Goal: Task Accomplishment & Management: Manage account settings

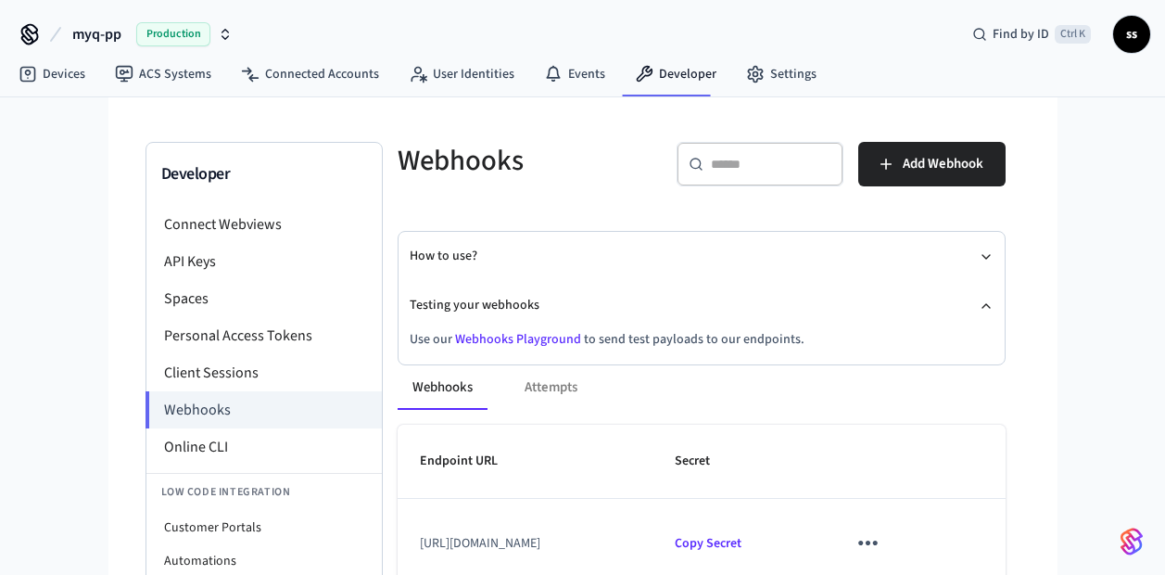
click at [161, 37] on span "Production" at bounding box center [173, 34] width 74 height 24
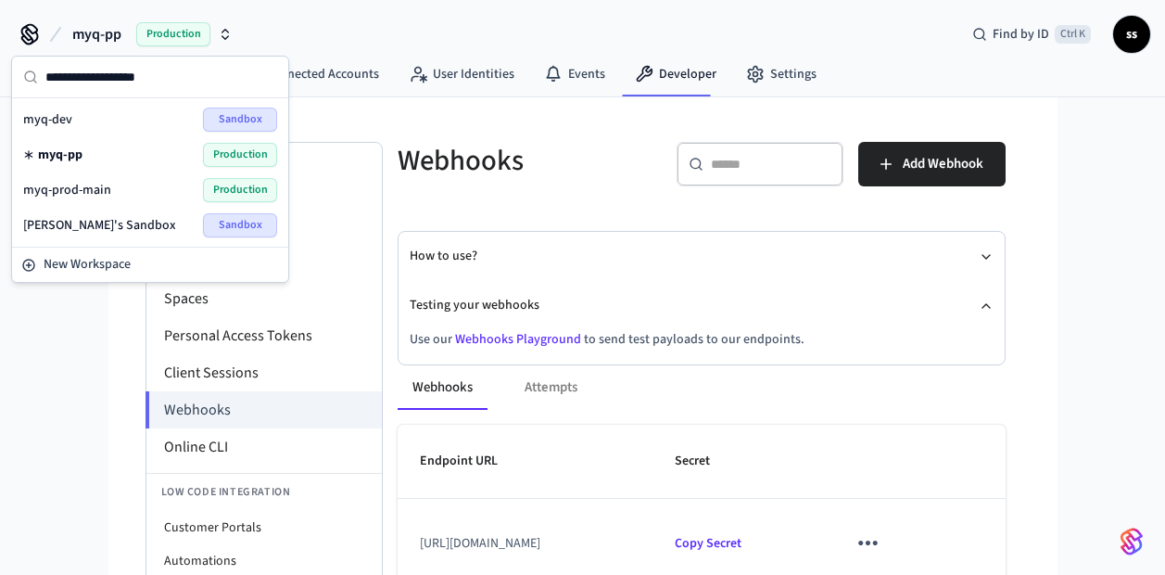
click at [116, 158] on div "myq-pp Production" at bounding box center [150, 155] width 254 height 24
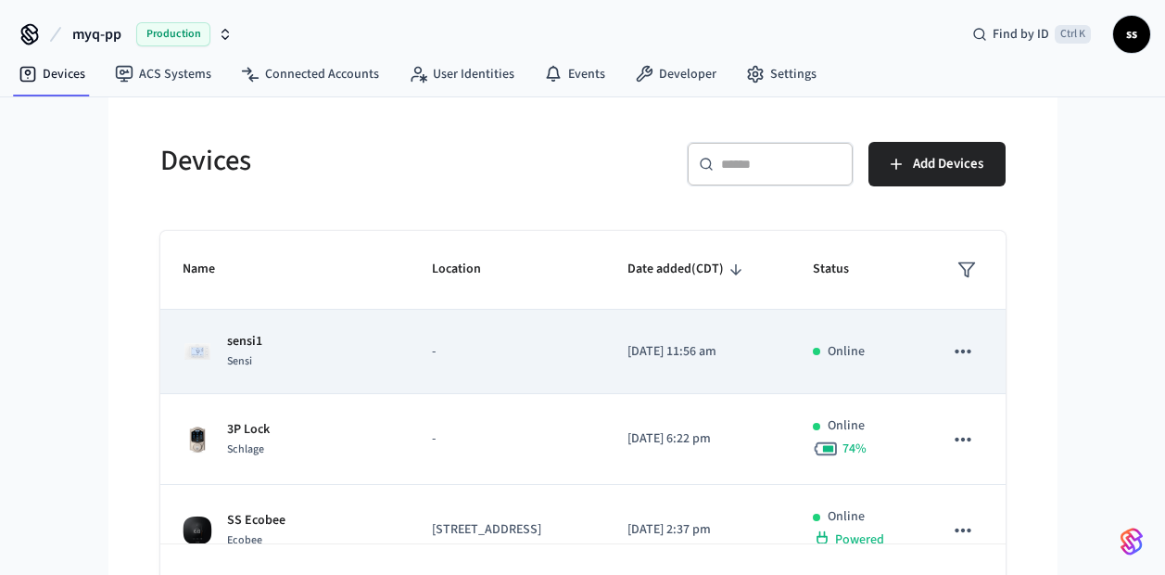
click at [321, 371] on div "sensi1 Sensi" at bounding box center [285, 351] width 205 height 39
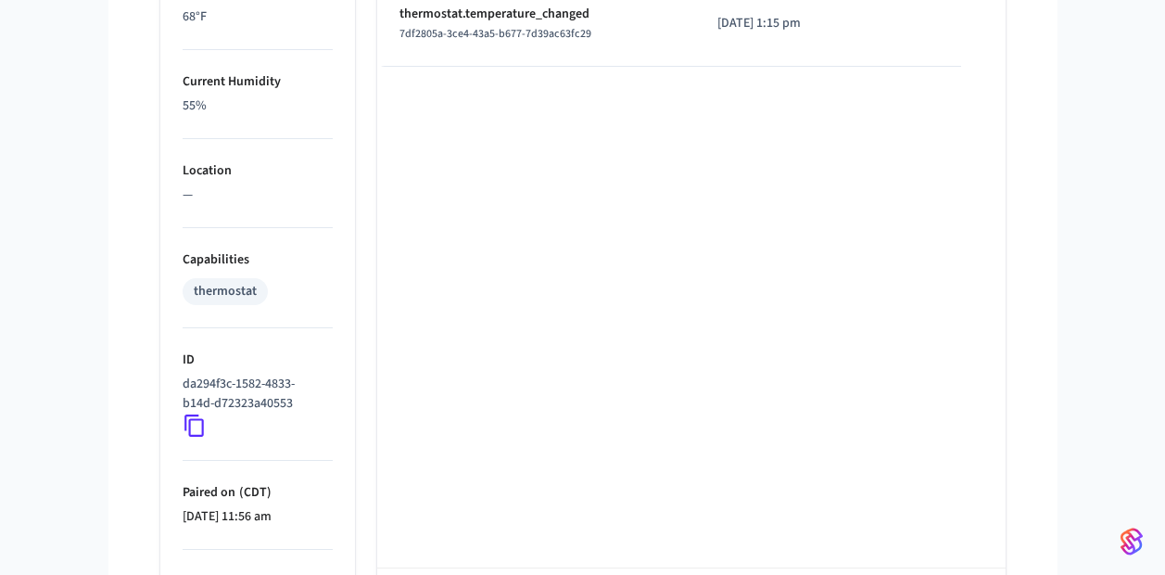
scroll to position [1265, 0]
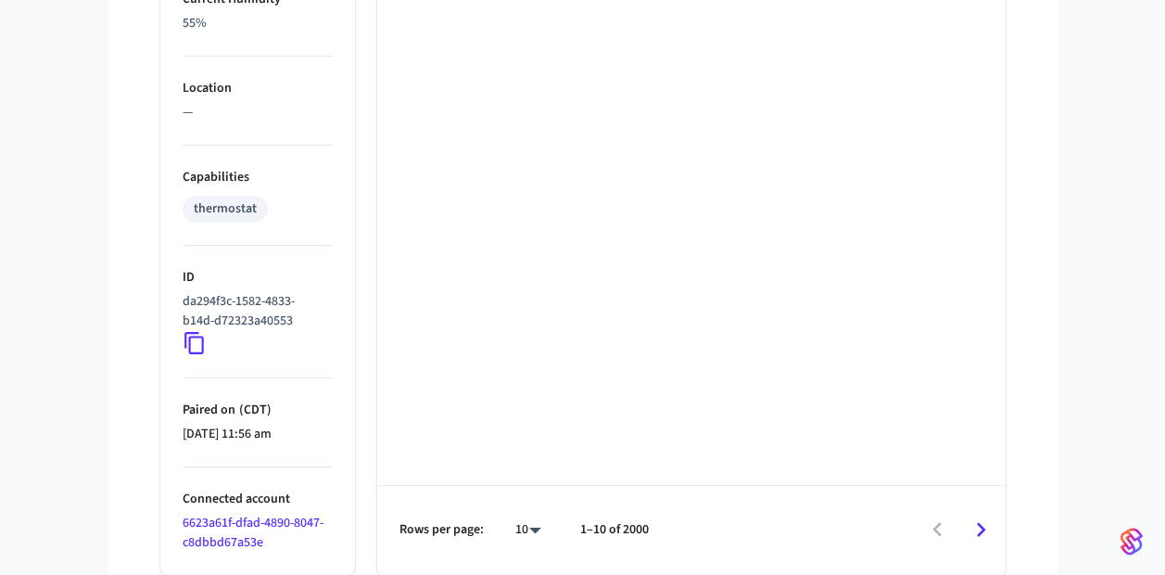
click at [188, 347] on icon at bounding box center [194, 343] width 19 height 22
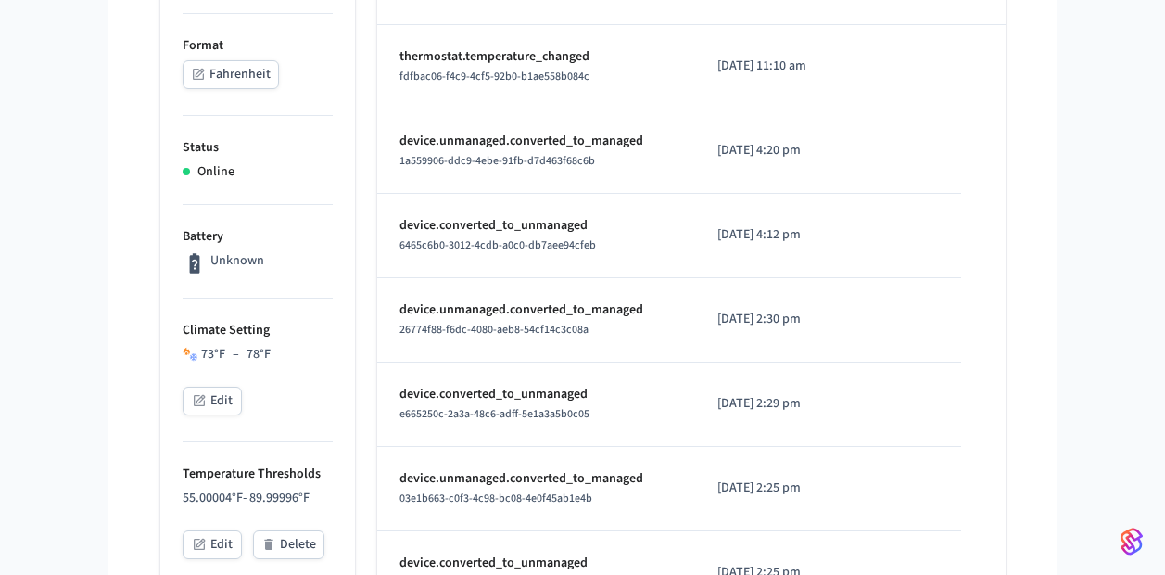
scroll to position [0, 0]
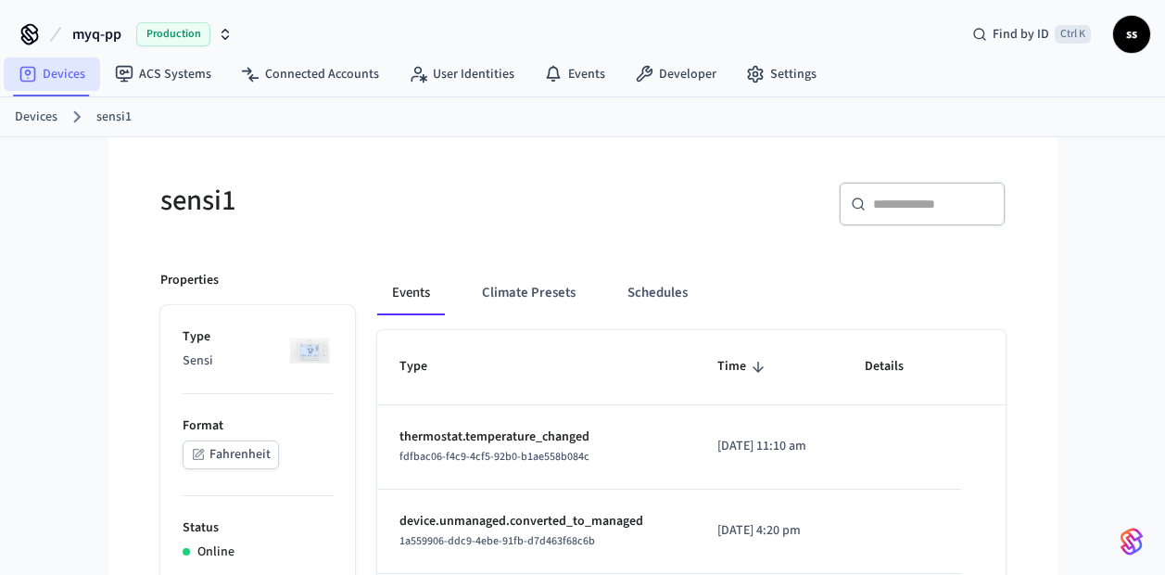
click at [67, 77] on link "Devices" at bounding box center [52, 73] width 96 height 33
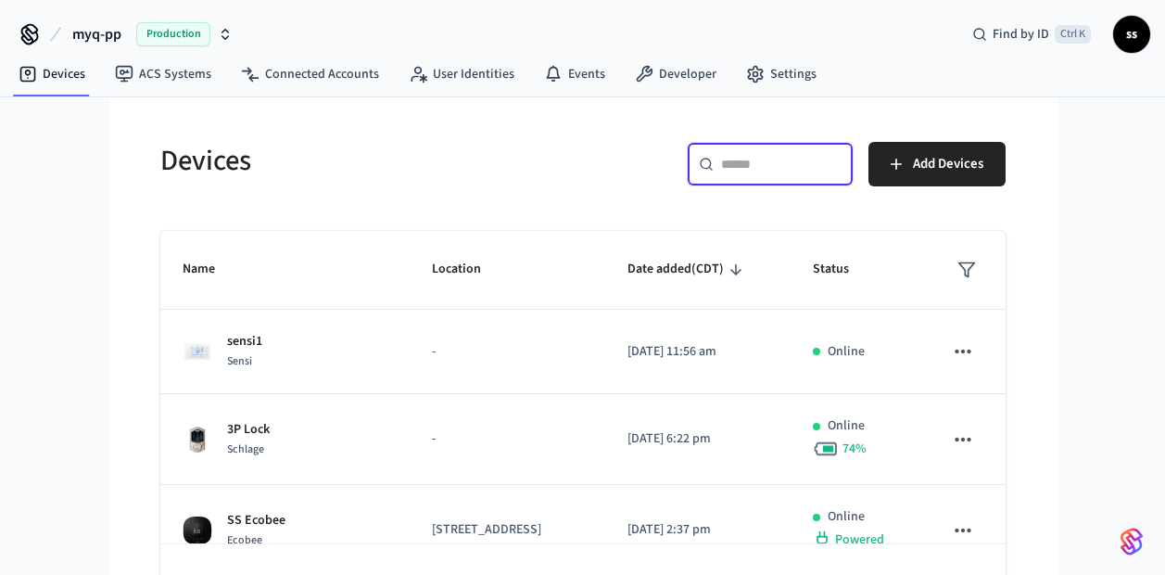
click at [786, 172] on input "text" at bounding box center [781, 164] width 121 height 19
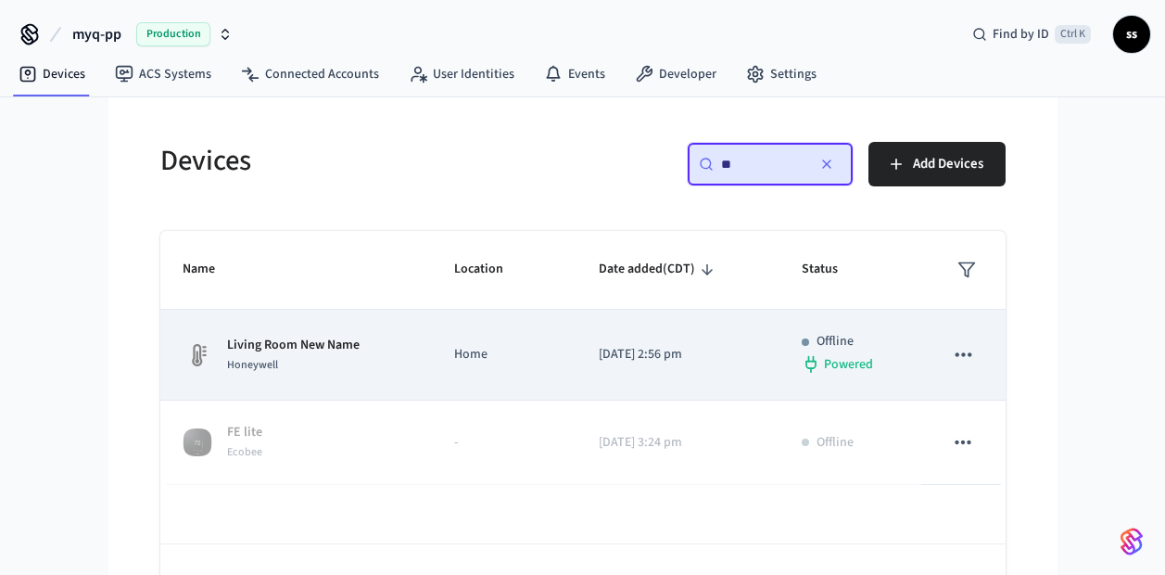
type input "**"
click at [364, 360] on div "Living Room New Name Honeywell" at bounding box center [297, 355] width 228 height 39
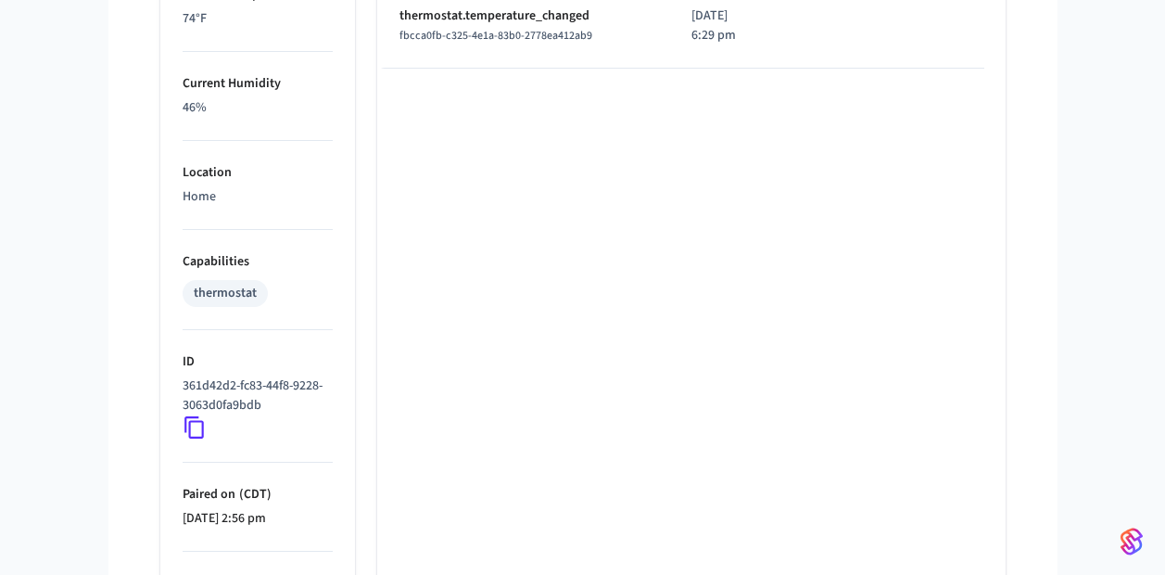
scroll to position [1174, 0]
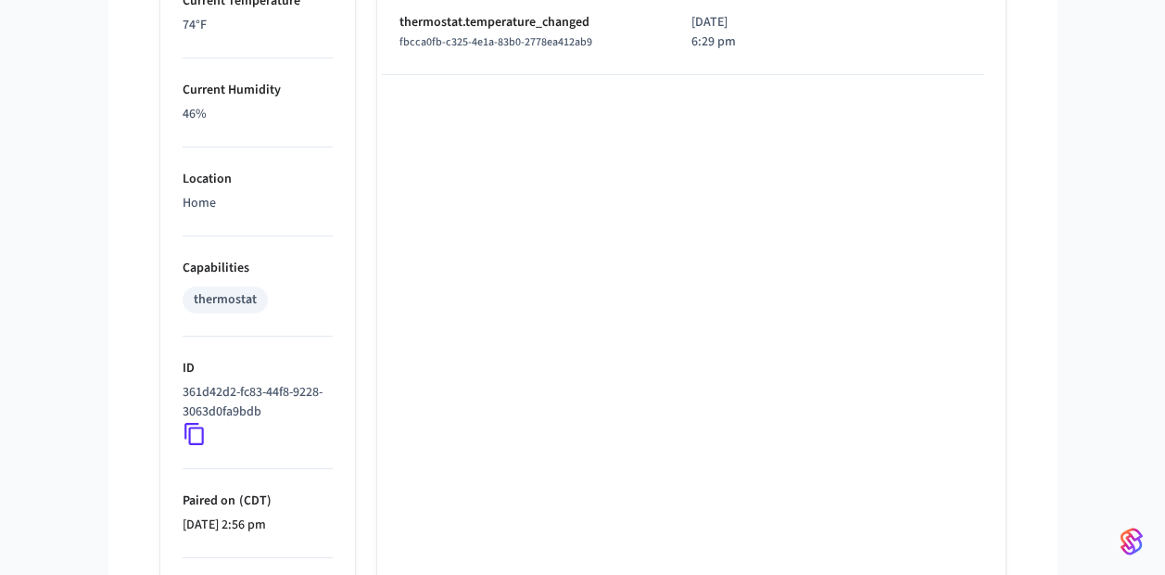
click at [194, 430] on icon at bounding box center [195, 434] width 24 height 24
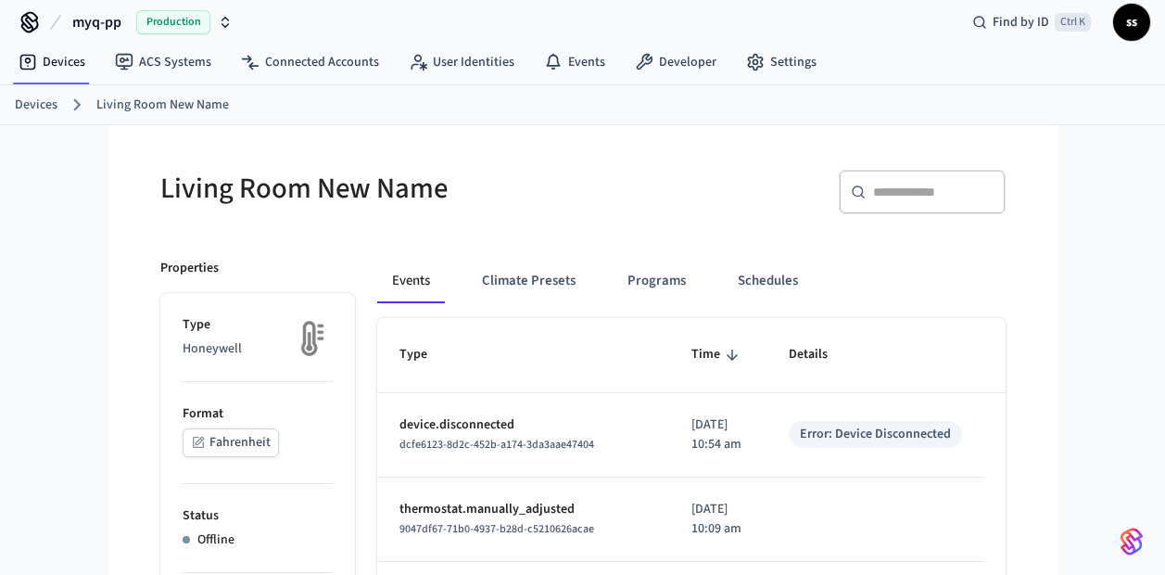
scroll to position [0, 0]
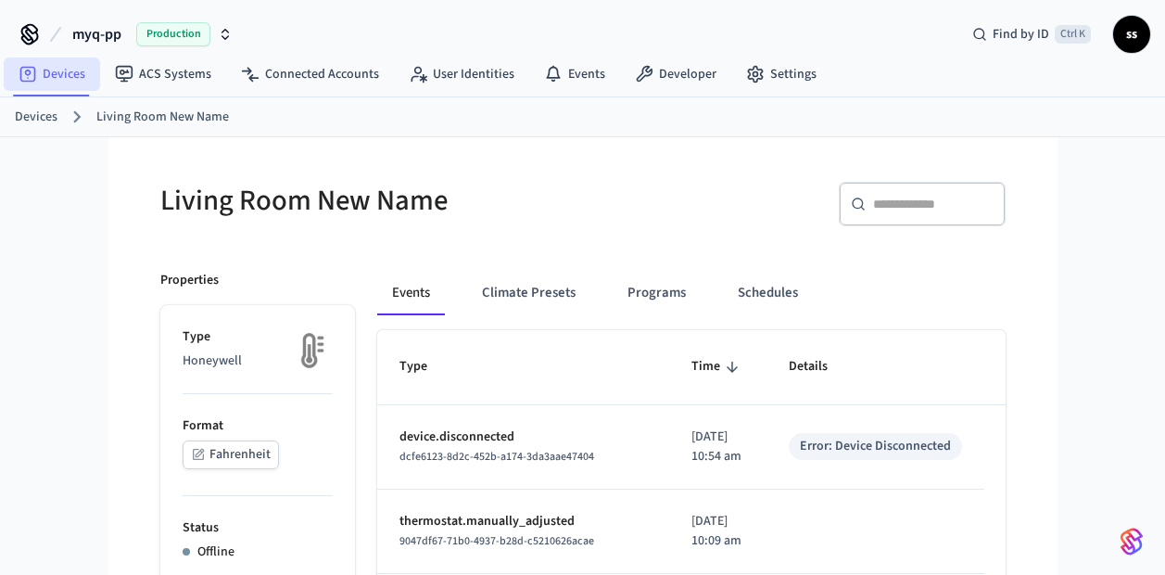
click at [69, 72] on link "Devices" at bounding box center [52, 73] width 96 height 33
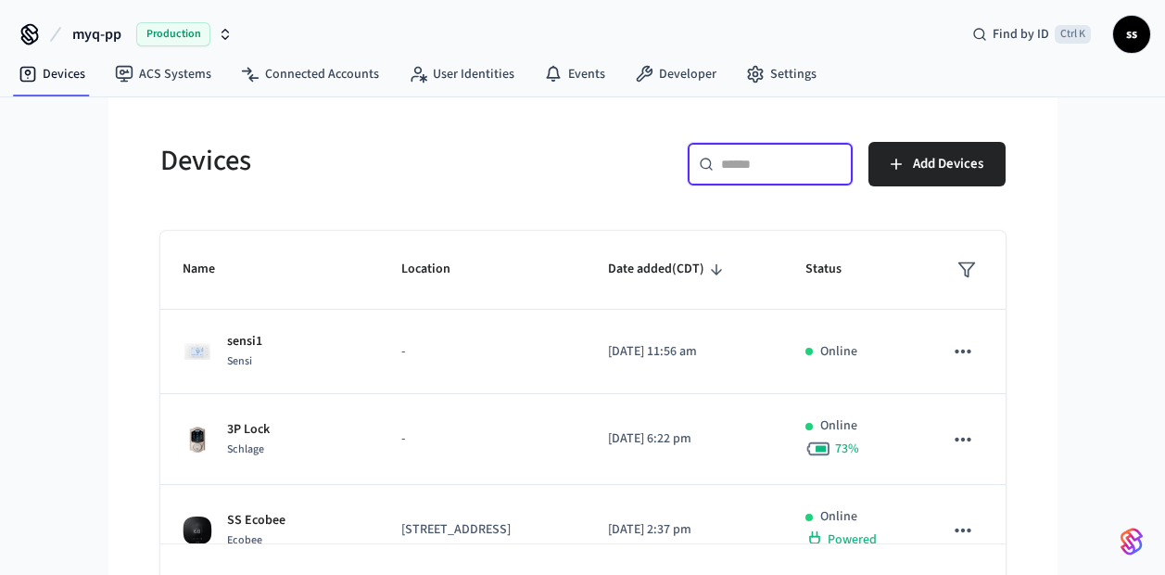
click at [747, 164] on input "text" at bounding box center [781, 164] width 121 height 19
paste input "**********"
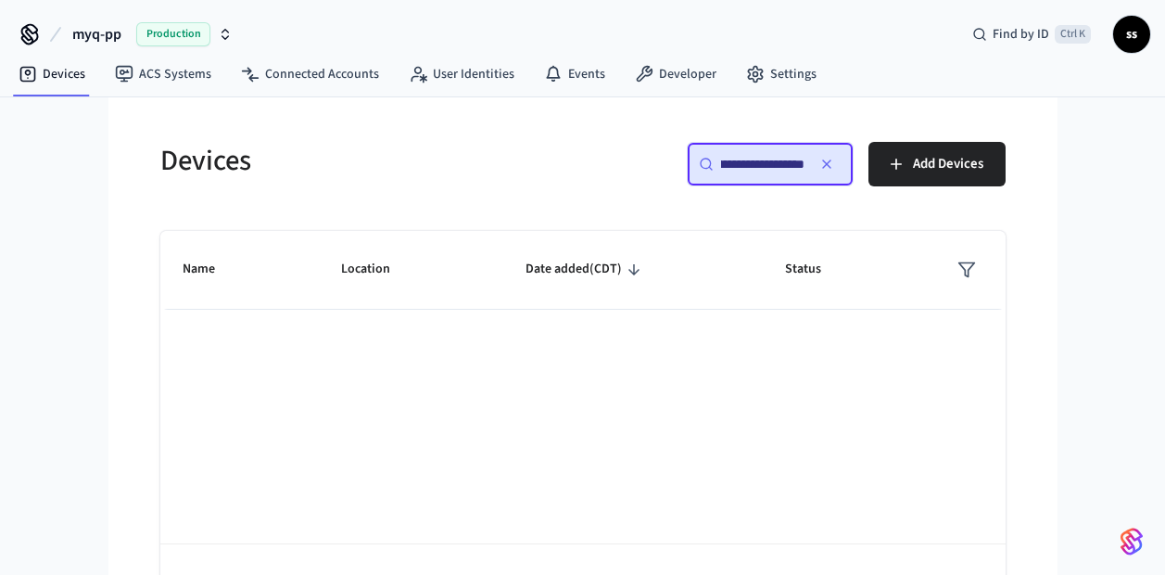
click at [746, 155] on input "**********" at bounding box center [762, 164] width 83 height 19
type input "**********"
click at [830, 164] on icon "button" at bounding box center [827, 164] width 15 height 15
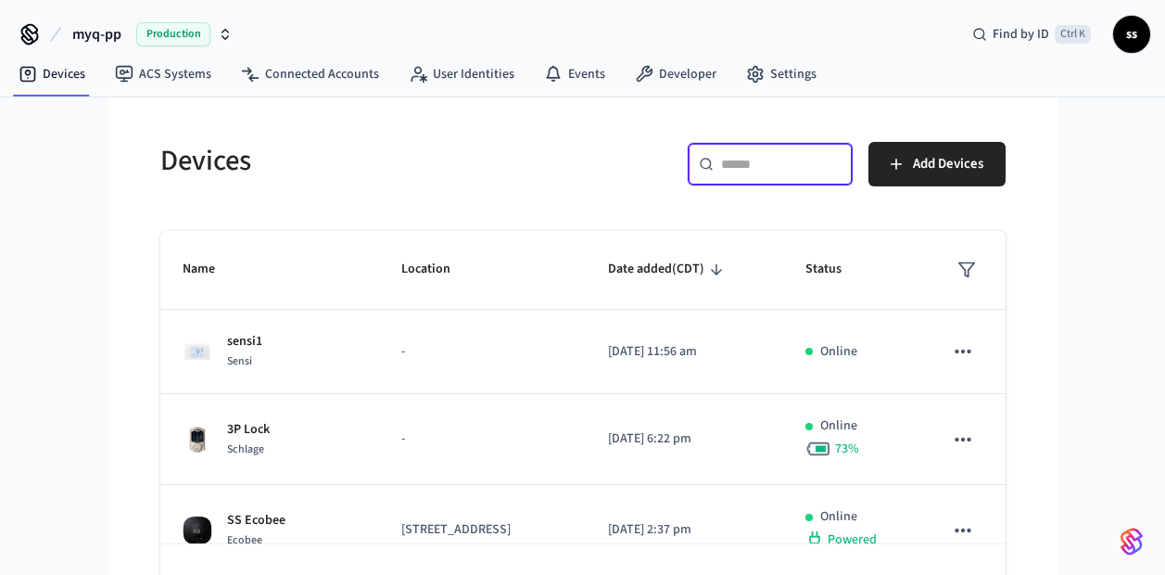
click at [757, 159] on input "text" at bounding box center [781, 164] width 121 height 19
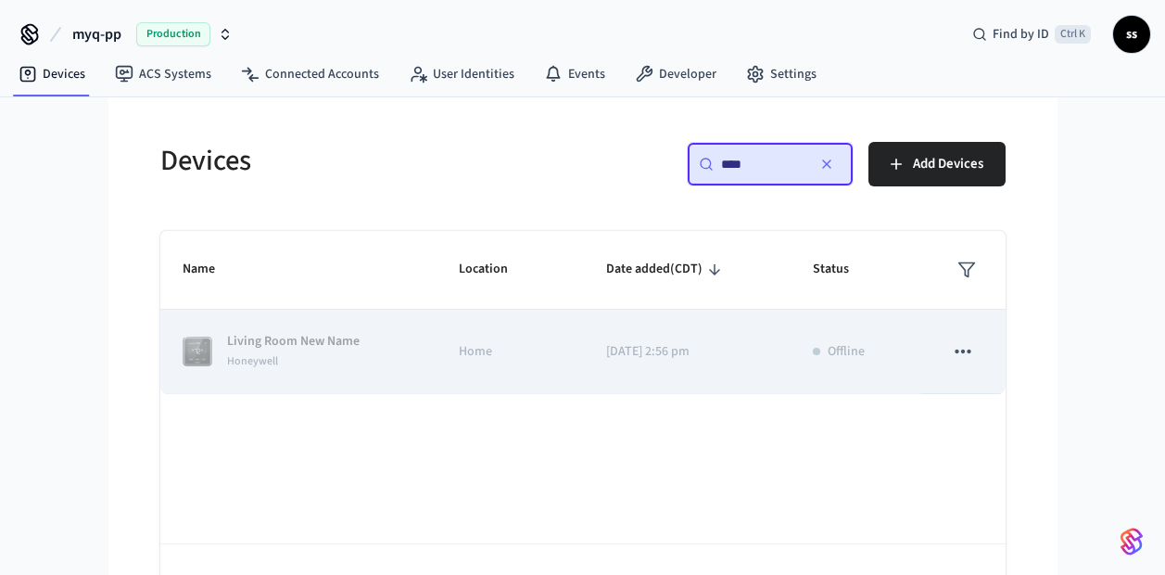
type input "****"
click at [966, 355] on icon "sticky table" at bounding box center [963, 351] width 24 height 24
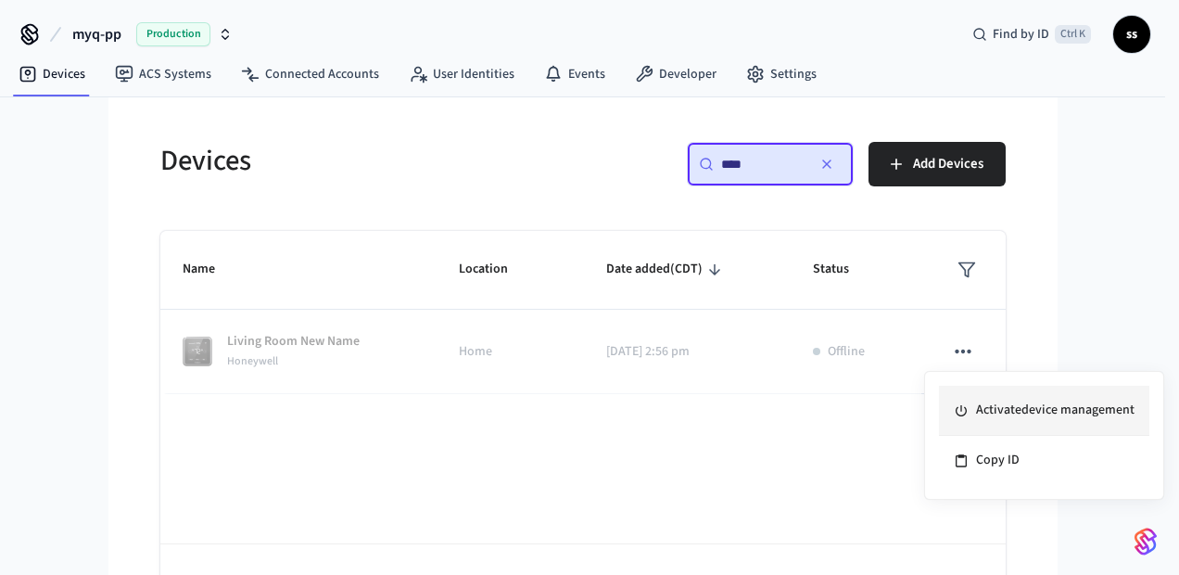
click at [999, 405] on li "Activate device management" at bounding box center [1044, 411] width 210 height 50
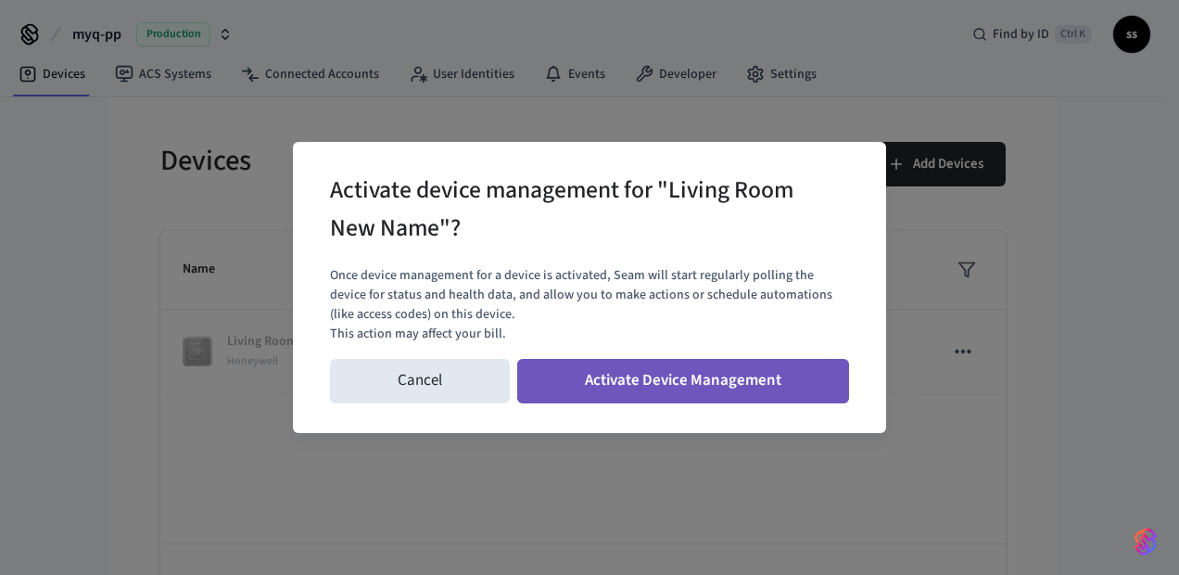
click at [699, 381] on button "Activate Device Management" at bounding box center [683, 381] width 332 height 45
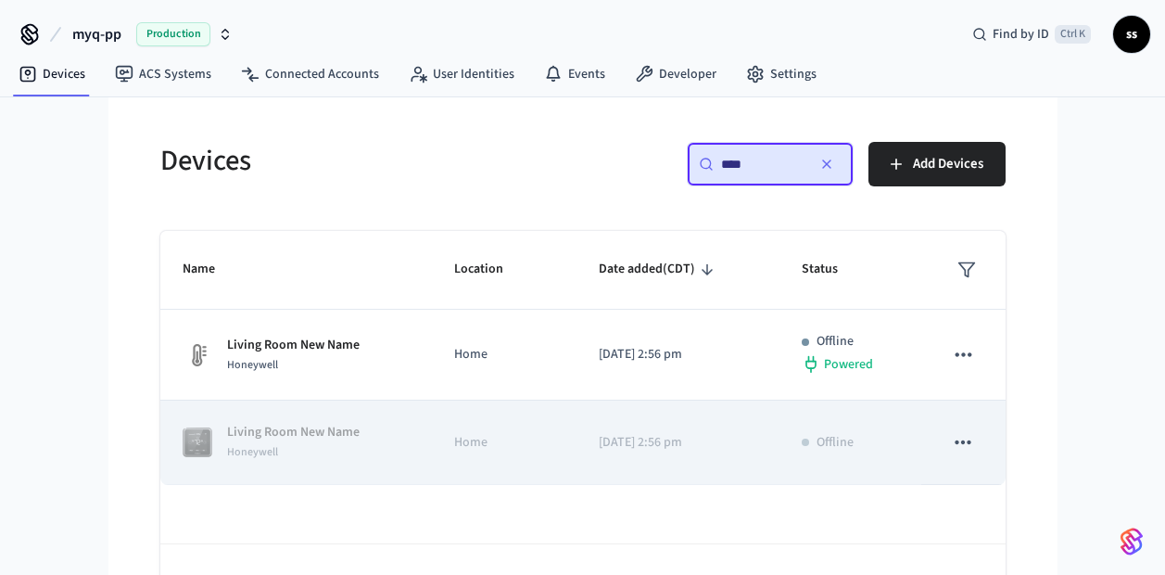
click at [393, 353] on tbody "Living Room New Name Honeywell Home 2025/05/12 at 2:56 pm Offline Powered Livin…" at bounding box center [583, 397] width 846 height 175
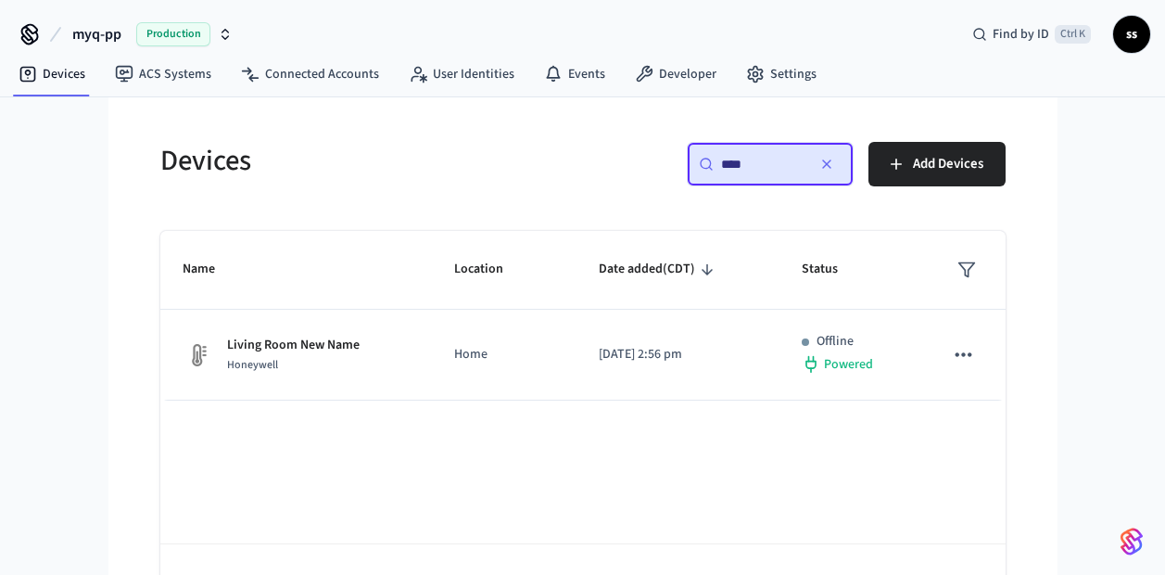
click at [393, 353] on div "Living Room New Name Honeywell" at bounding box center [297, 355] width 228 height 39
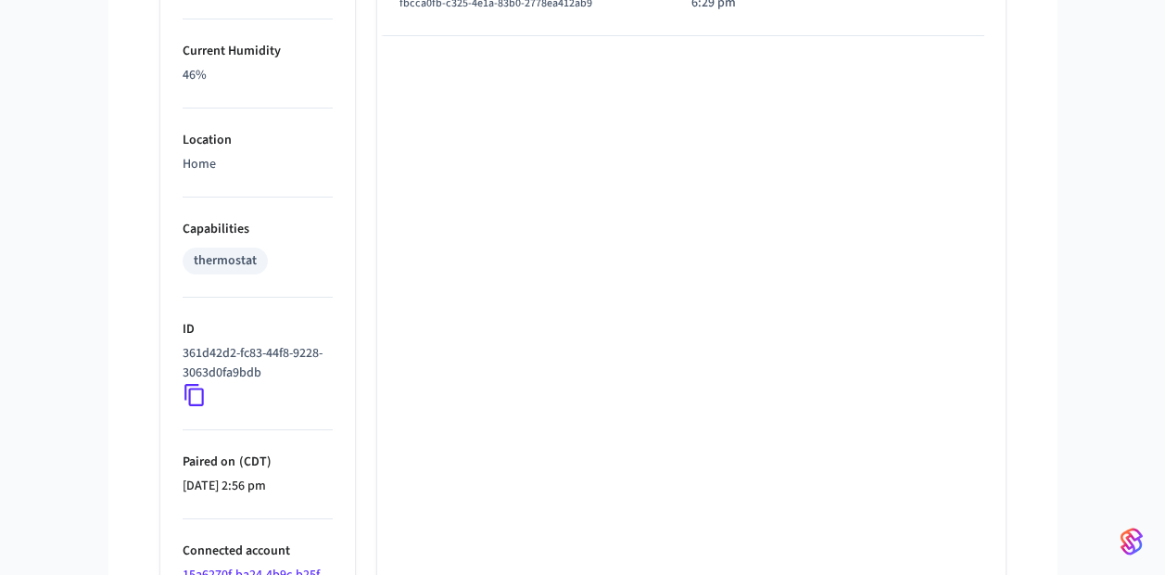
scroll to position [1214, 0]
click at [189, 392] on icon at bounding box center [194, 394] width 19 height 22
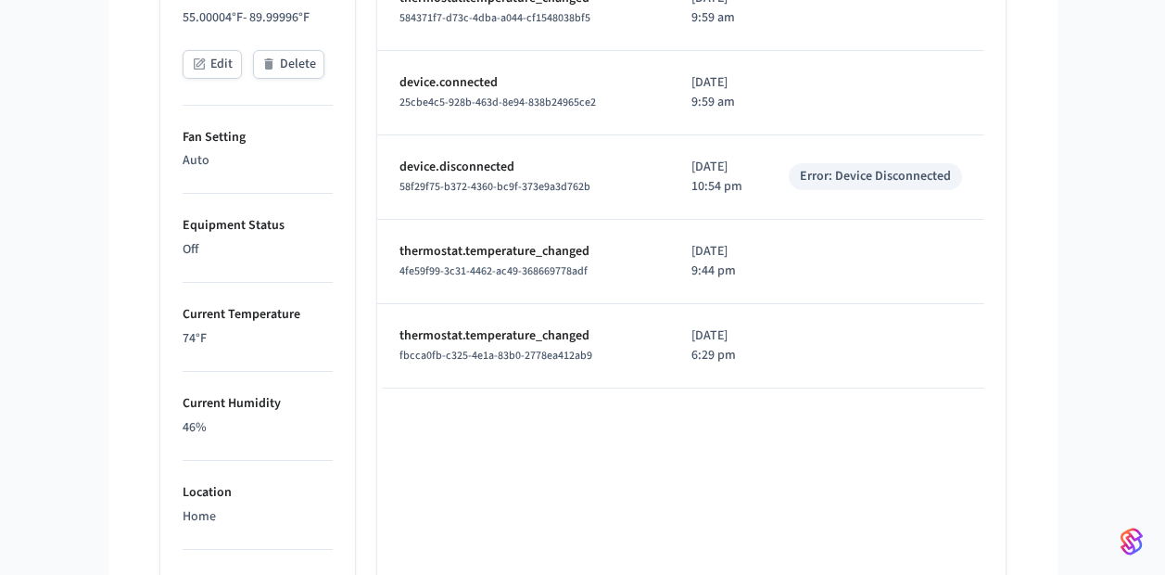
scroll to position [859, 0]
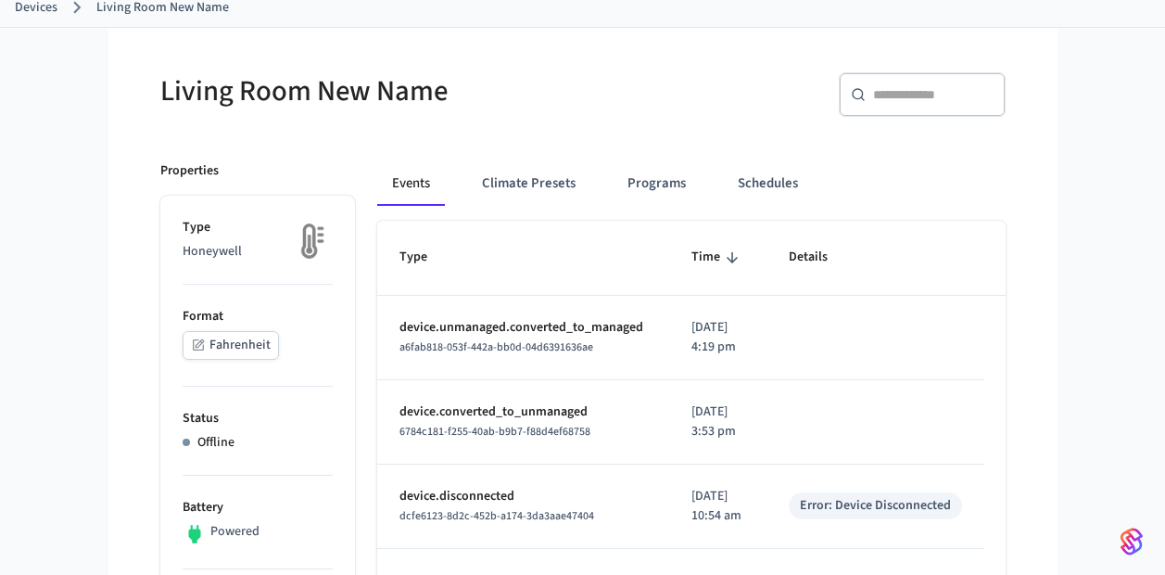
scroll to position [108, 0]
